Goal: Task Accomplishment & Management: Manage account settings

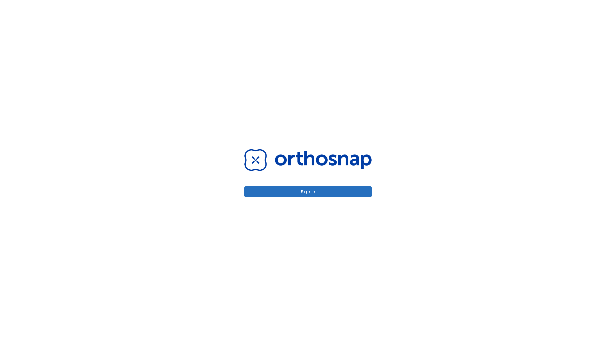
click at [308, 192] on button "Sign in" at bounding box center [307, 192] width 127 height 11
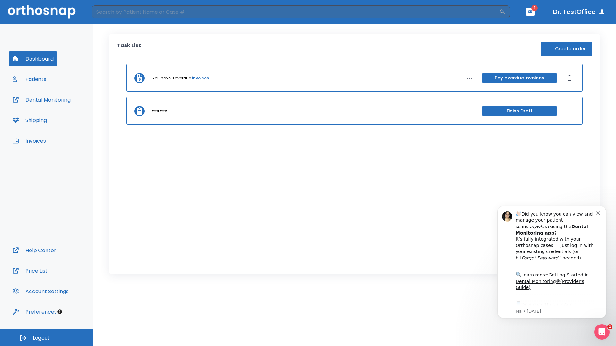
click at [47, 338] on span "Logout" at bounding box center [41, 338] width 17 height 7
